Goal: Task Accomplishment & Management: Use online tool/utility

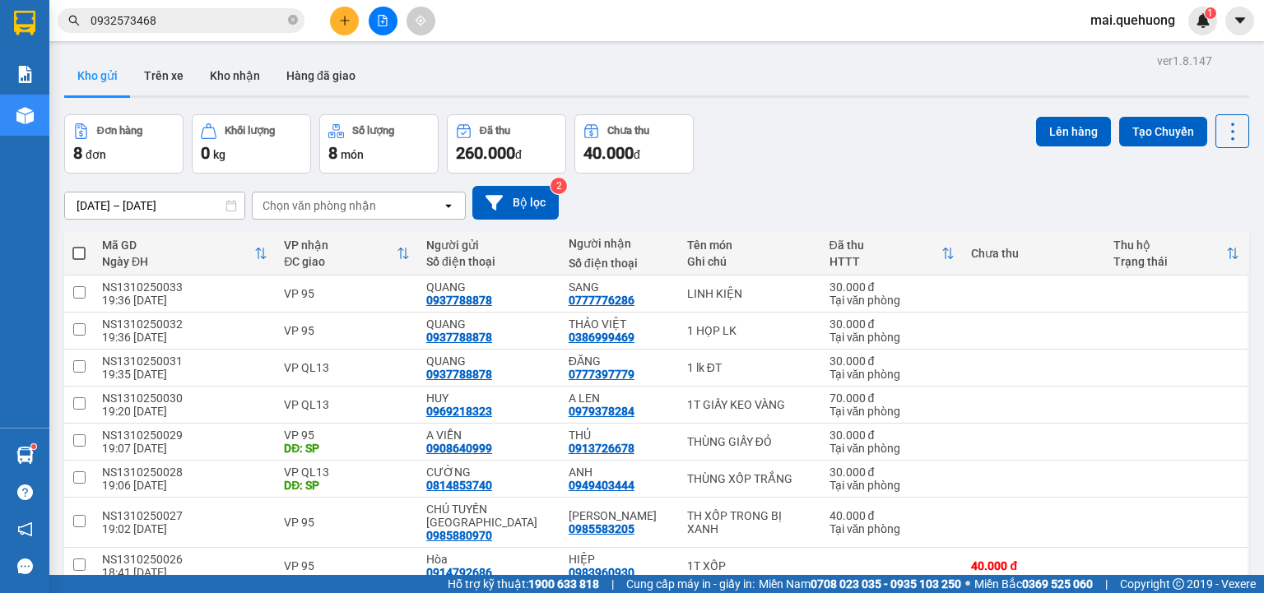
scroll to position [76, 0]
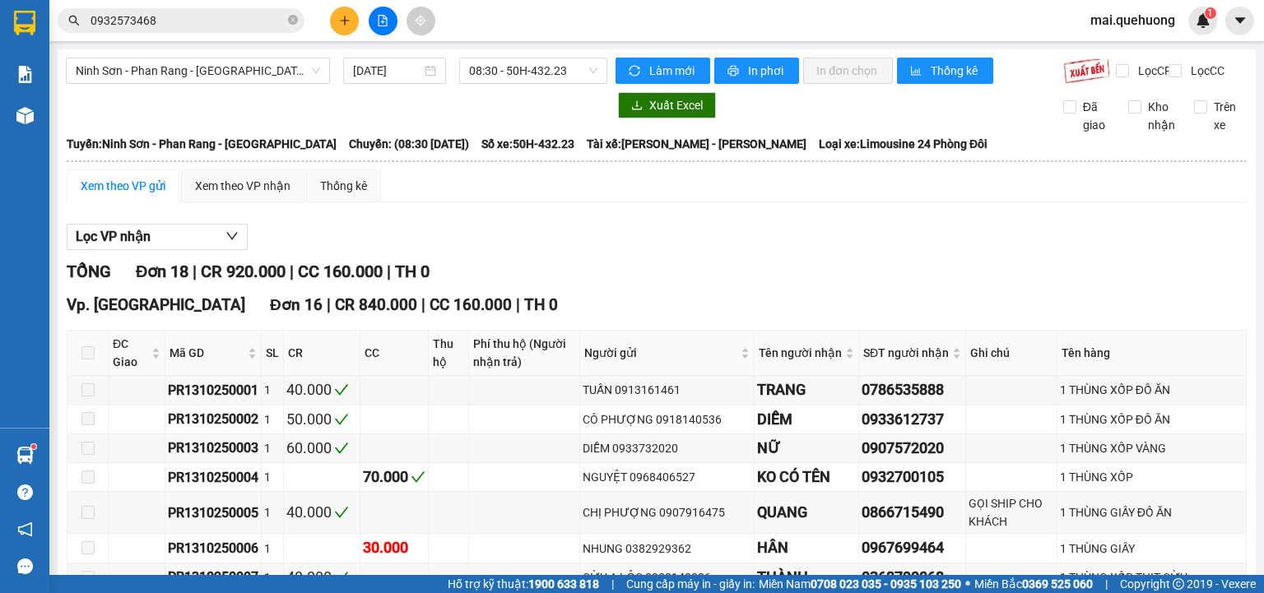
scroll to position [328, 0]
